Goal: Transaction & Acquisition: Download file/media

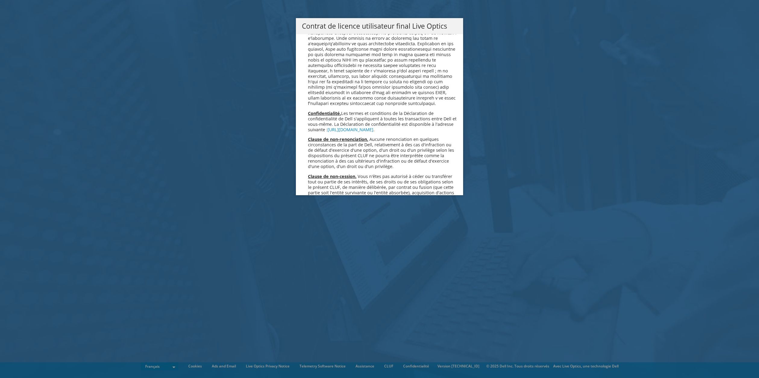
scroll to position [2664, 0]
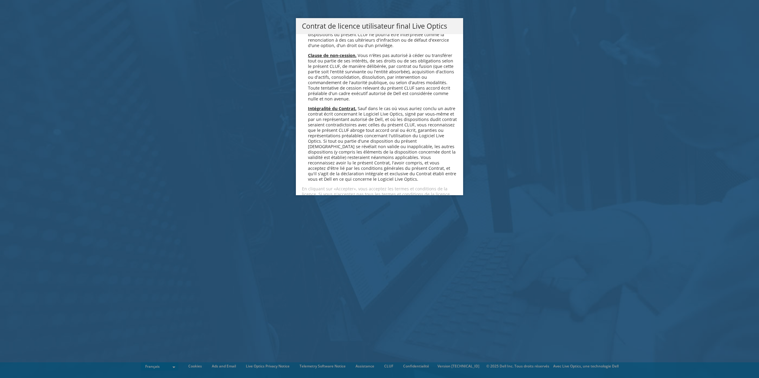
click at [324, 208] on link "Accepter" at bounding box center [320, 215] width 36 height 14
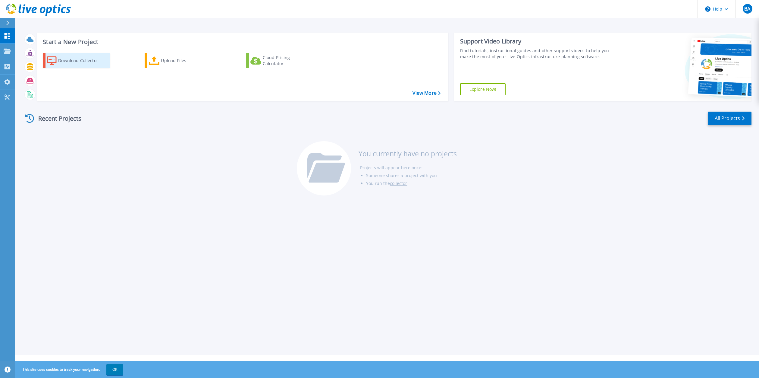
click at [74, 61] on div "Download Collector" at bounding box center [82, 61] width 48 height 12
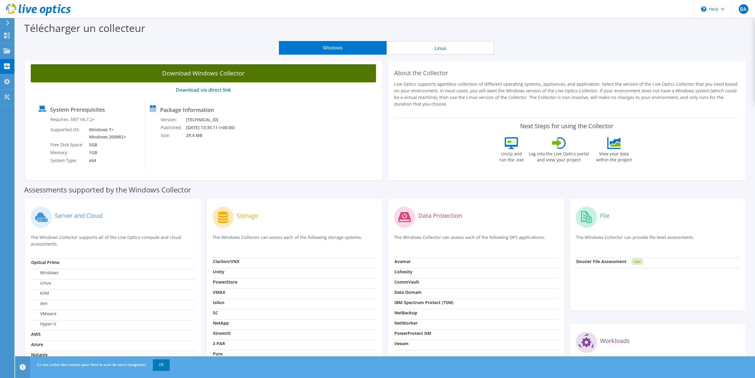
click at [219, 72] on link "Download Windows Collector" at bounding box center [203, 73] width 345 height 18
